Goal: Task Accomplishment & Management: Manage account settings

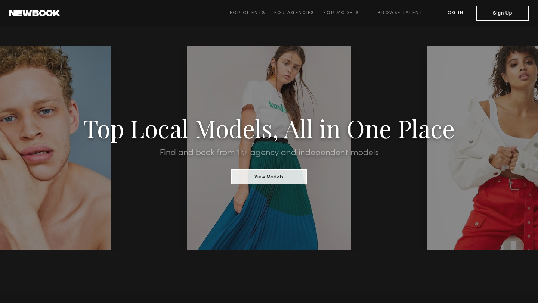
click at [454, 13] on link "Log in" at bounding box center [454, 13] width 44 height 9
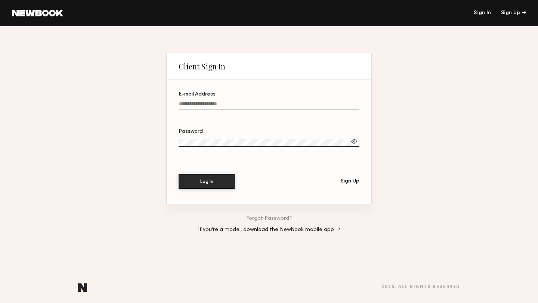
click at [234, 96] on div "E-mail Address" at bounding box center [269, 94] width 181 height 5
click at [234, 101] on input "E-mail Address" at bounding box center [269, 105] width 181 height 9
type input "**********"
click at [179, 174] on button "Log In" at bounding box center [207, 181] width 56 height 15
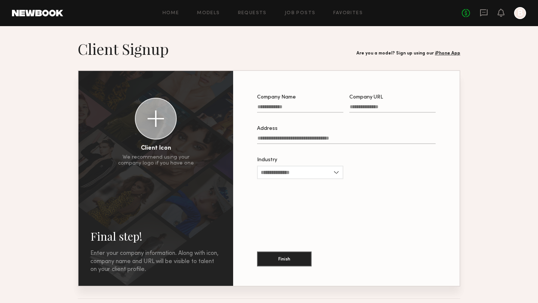
click at [168, 8] on div "Home Models Requests Job Posts Favorites Sign Out No fees up to $5,000 B" at bounding box center [294, 13] width 463 height 12
click at [520, 11] on div at bounding box center [520, 13] width 12 height 12
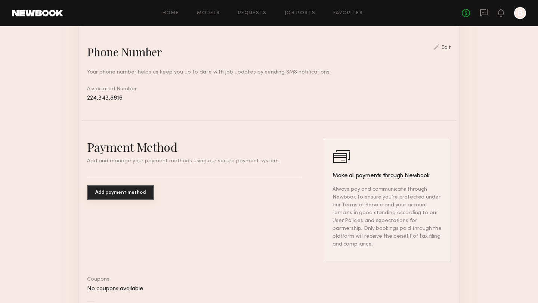
scroll to position [411, 0]
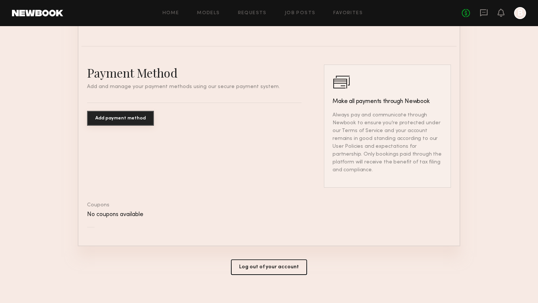
click at [279, 260] on button "Log out of your account" at bounding box center [269, 268] width 76 height 16
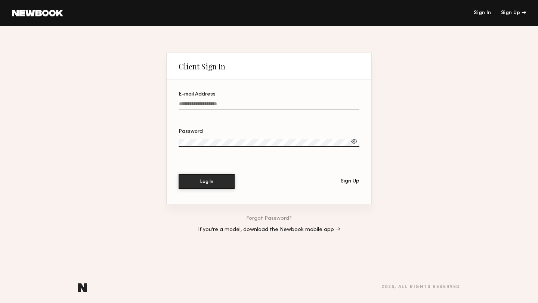
click at [230, 101] on label "E-mail Address" at bounding box center [269, 104] width 181 height 25
click at [230, 101] on input "E-mail Address" at bounding box center [269, 105] width 181 height 9
click at [288, 231] on link "If you’re a model, download the Newbook mobile app →" at bounding box center [269, 229] width 142 height 5
